Goal: Navigation & Orientation: Find specific page/section

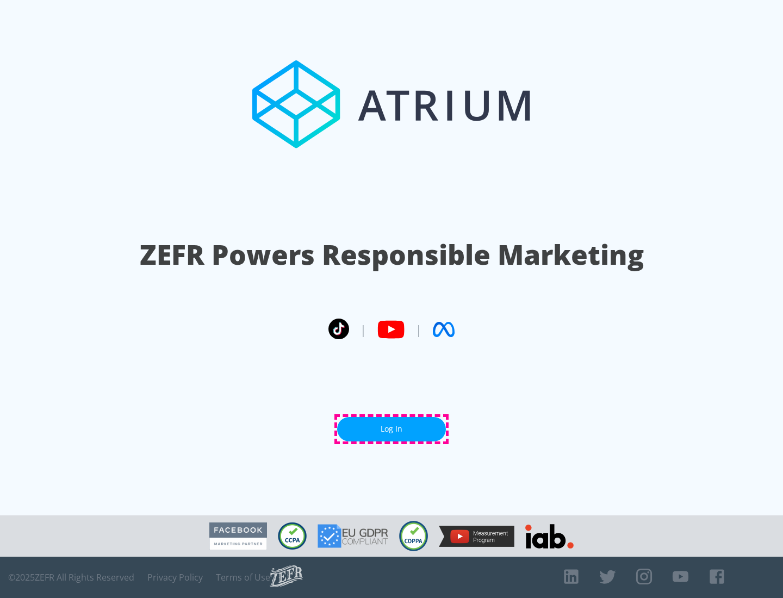
click at [392, 429] on link "Log In" at bounding box center [391, 429] width 109 height 24
